Goal: Find specific page/section: Find specific page/section

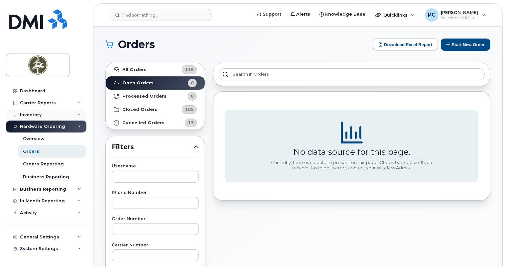
click at [47, 114] on div "Inventory" at bounding box center [46, 115] width 80 height 12
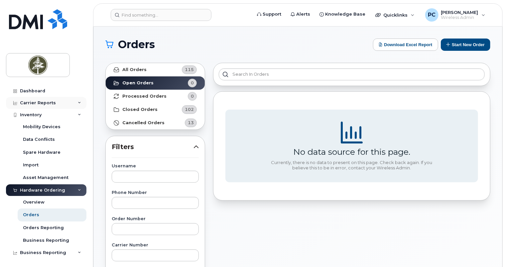
click at [51, 102] on div "Carrier Reports" at bounding box center [38, 102] width 36 height 5
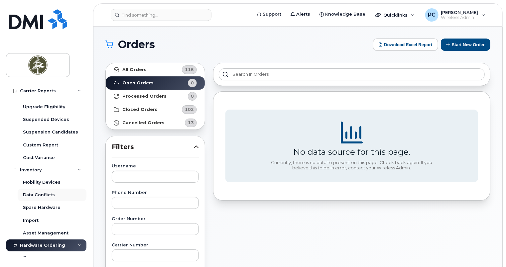
scroll to position [100, 0]
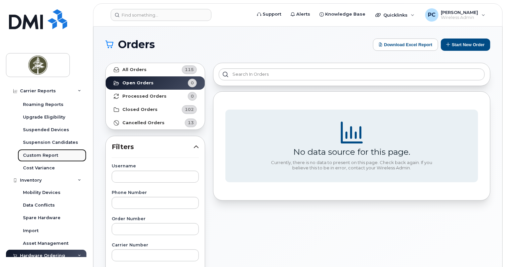
click at [46, 156] on div "Custom Report" at bounding box center [40, 155] width 35 height 6
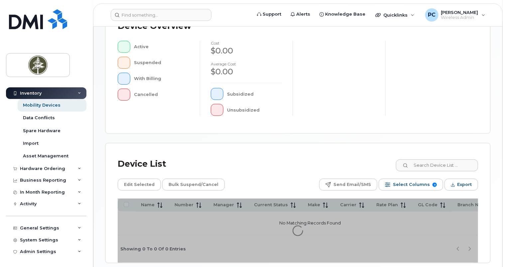
scroll to position [216, 0]
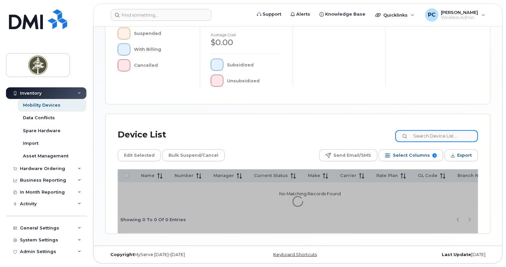
click at [424, 137] on input at bounding box center [436, 136] width 83 height 12
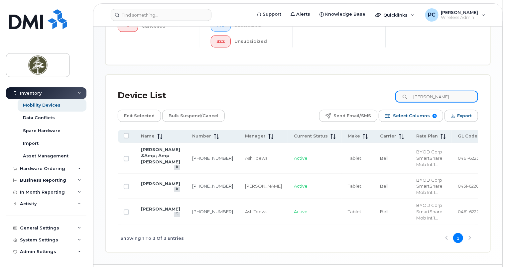
scroll to position [299, 0]
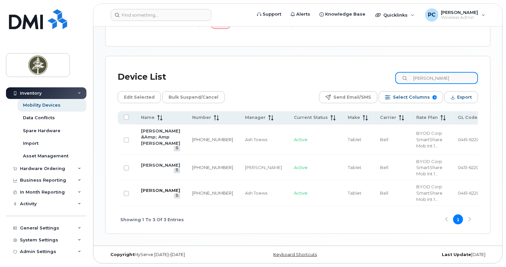
type input "de guzman"
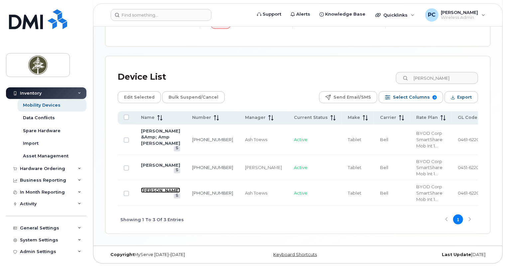
click at [152, 190] on link "[PERSON_NAME]" at bounding box center [160, 190] width 39 height 5
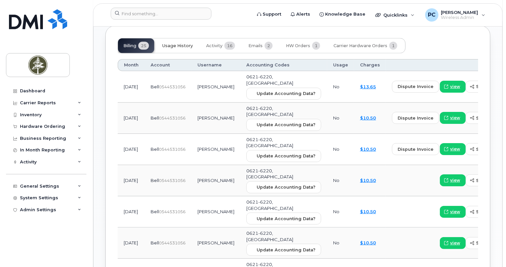
scroll to position [531, 0]
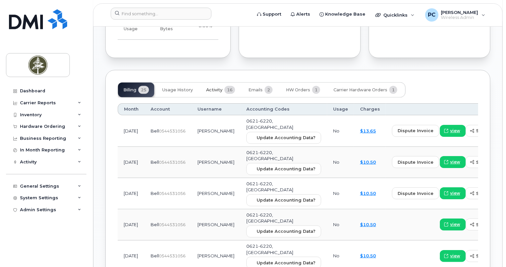
click at [215, 89] on span "Activity" at bounding box center [214, 89] width 16 height 5
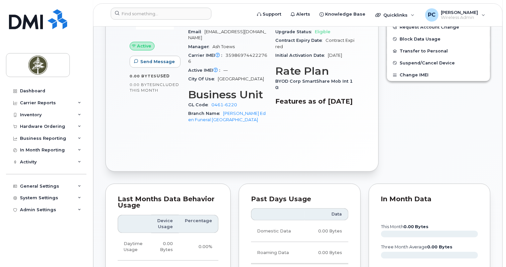
scroll to position [166, 0]
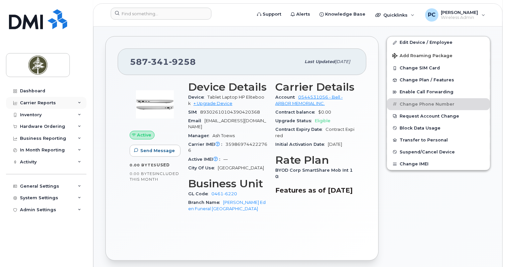
click at [76, 104] on div "Carrier Reports" at bounding box center [46, 103] width 80 height 12
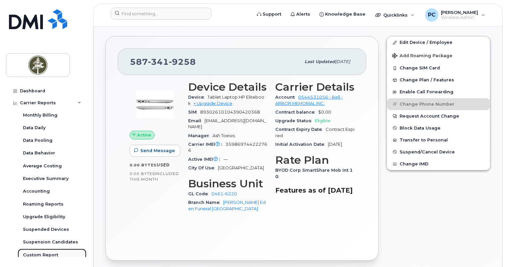
click at [53, 254] on div "Custom Report" at bounding box center [40, 255] width 35 height 6
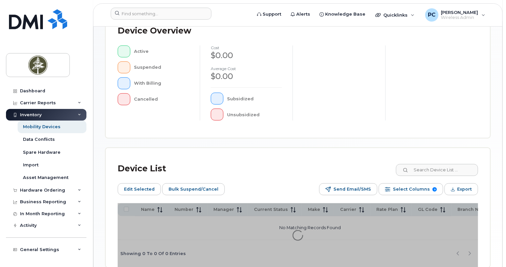
scroll to position [228, 0]
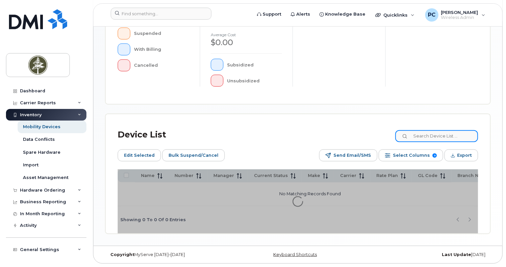
click at [425, 133] on input at bounding box center [436, 136] width 83 height 12
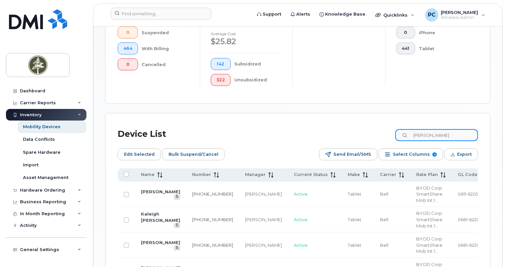
scroll to position [245, 0]
type input "[PERSON_NAME]"
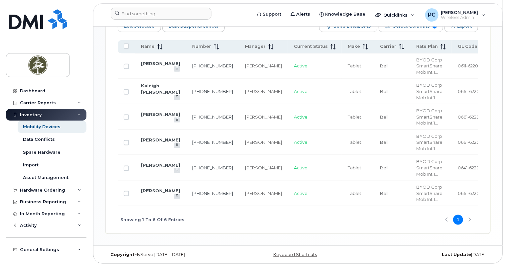
scroll to position [412, 0]
click at [416, 161] on span "BYOD Corp SmartShare Mob Int 1..." at bounding box center [429, 168] width 26 height 18
click at [145, 166] on link "[PERSON_NAME]" at bounding box center [160, 164] width 39 height 5
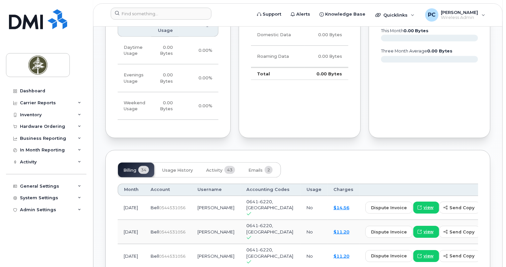
scroll to position [531, 0]
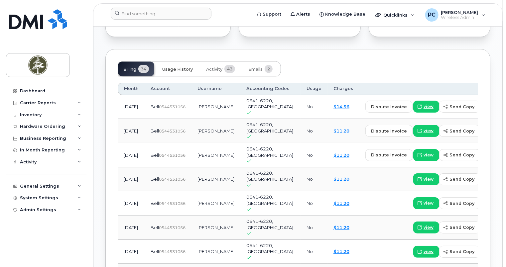
click at [185, 67] on span "Usage History" at bounding box center [177, 69] width 31 height 5
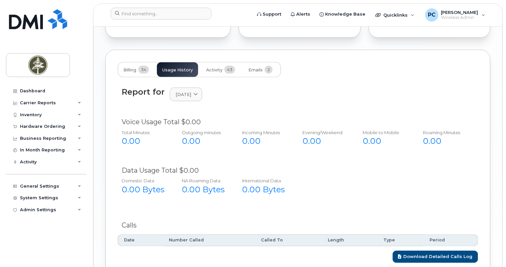
scroll to position [477, 0]
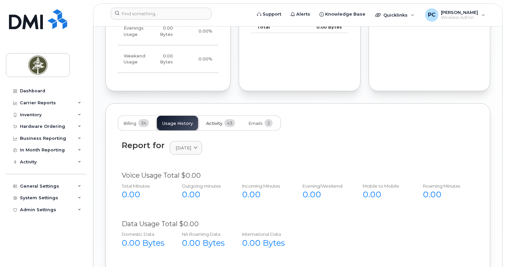
click at [211, 121] on span "Activity" at bounding box center [214, 123] width 16 height 5
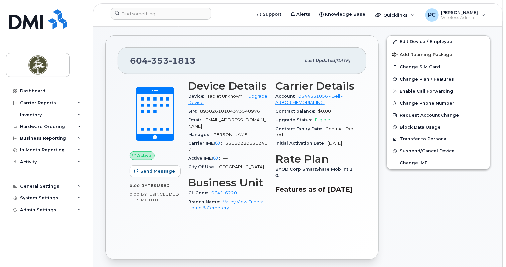
scroll to position [145, 0]
